Goal: Find specific page/section: Find specific page/section

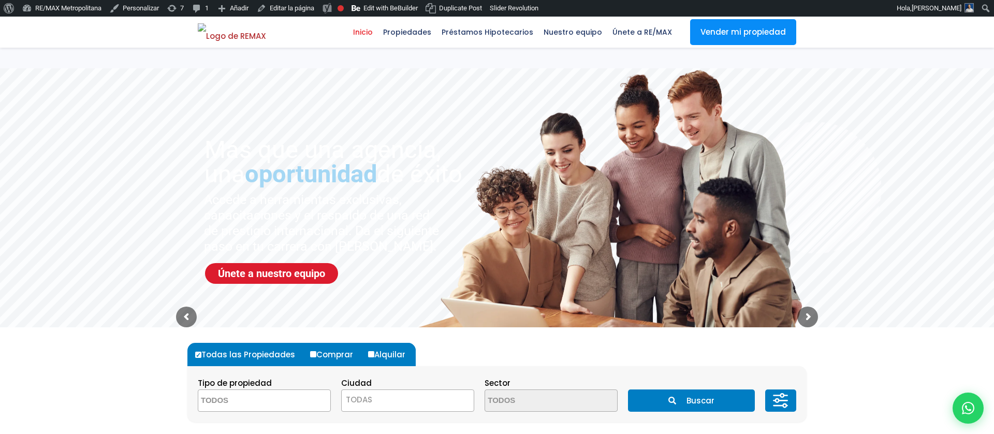
select select
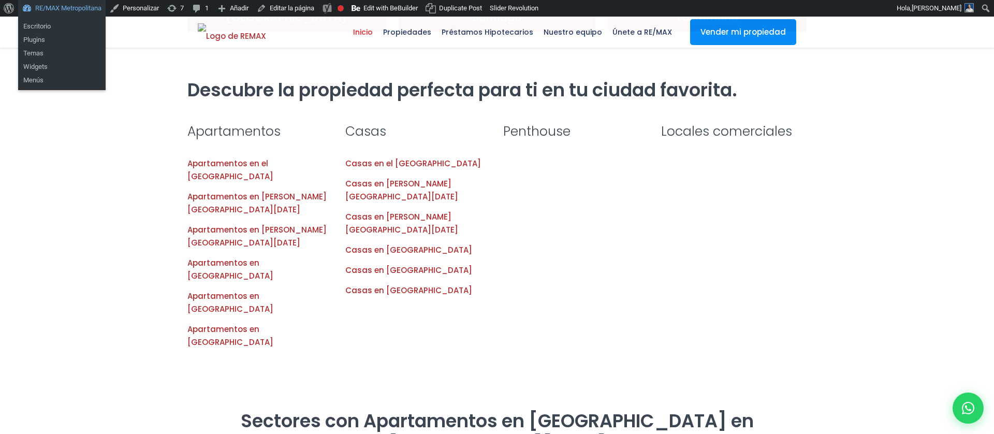
click at [78, 10] on link "RE/MAX Metropolitana" at bounding box center [61, 8] width 87 height 17
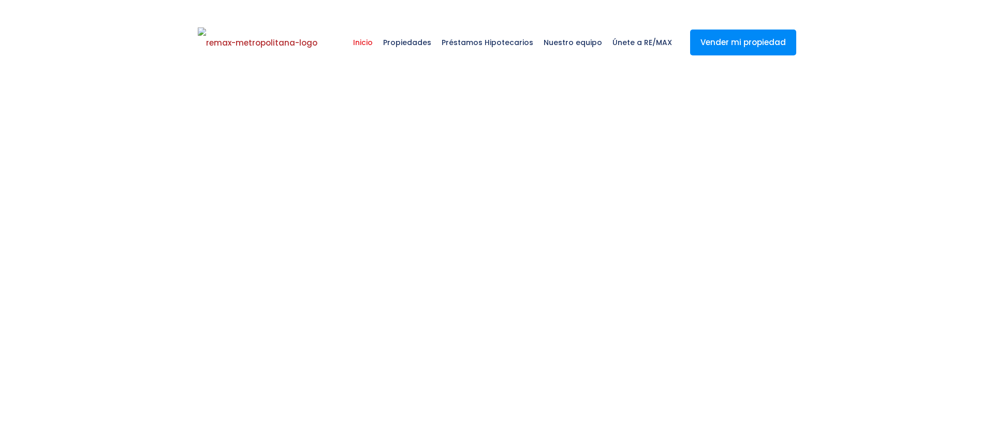
select select
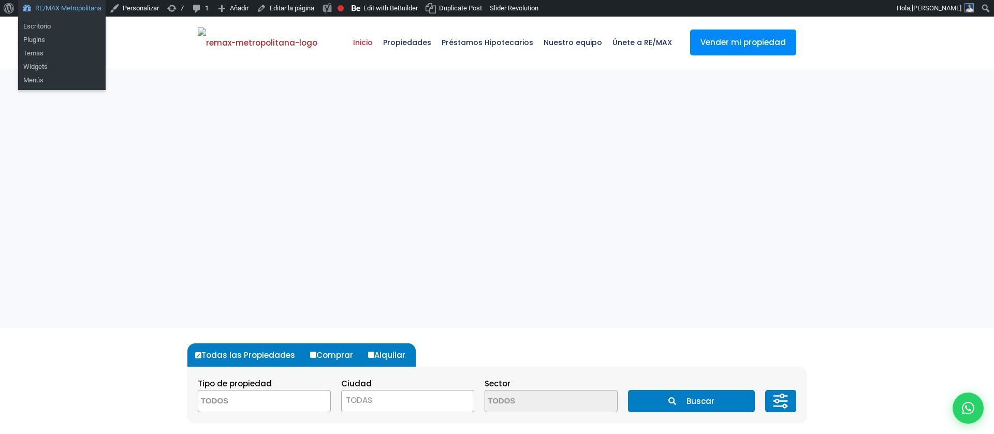
click at [74, 5] on link "RE/MAX Metropolitana" at bounding box center [61, 8] width 87 height 17
